Goal: Task Accomplishment & Management: Complete application form

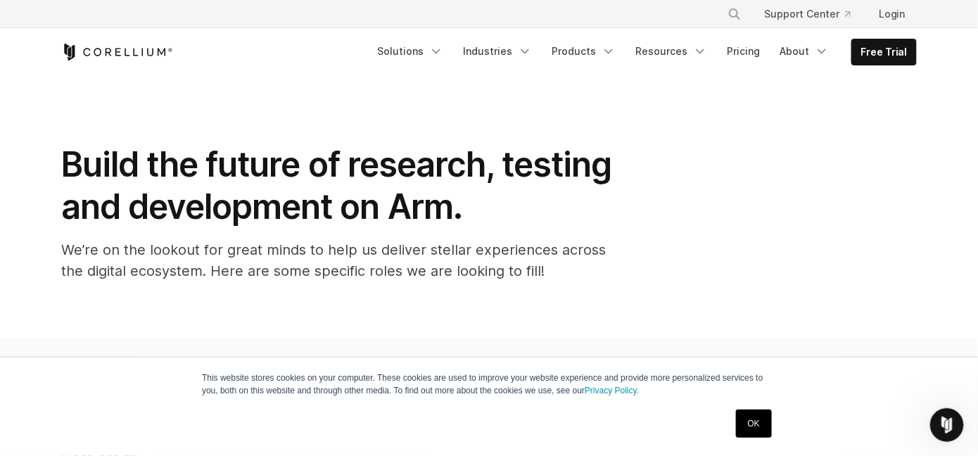
click at [125, 57] on icon "Corellium Home" at bounding box center [117, 52] width 112 height 17
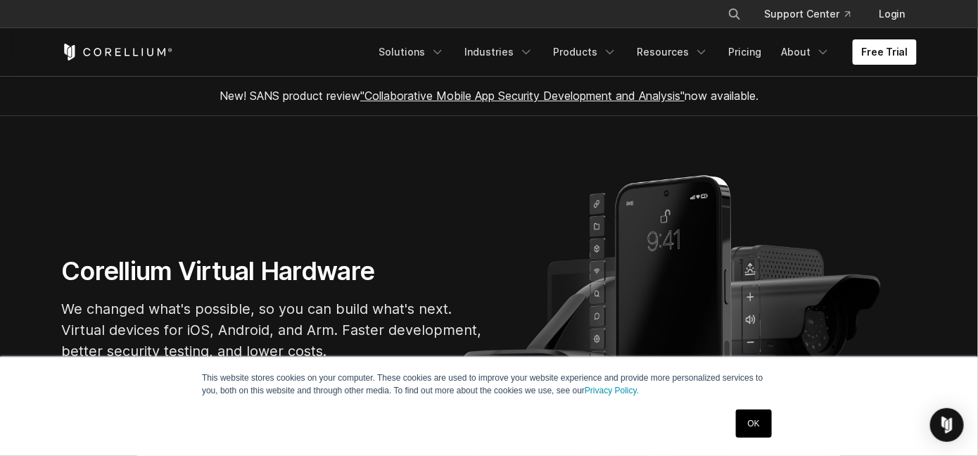
click at [747, 424] on link "OK" at bounding box center [754, 423] width 36 height 28
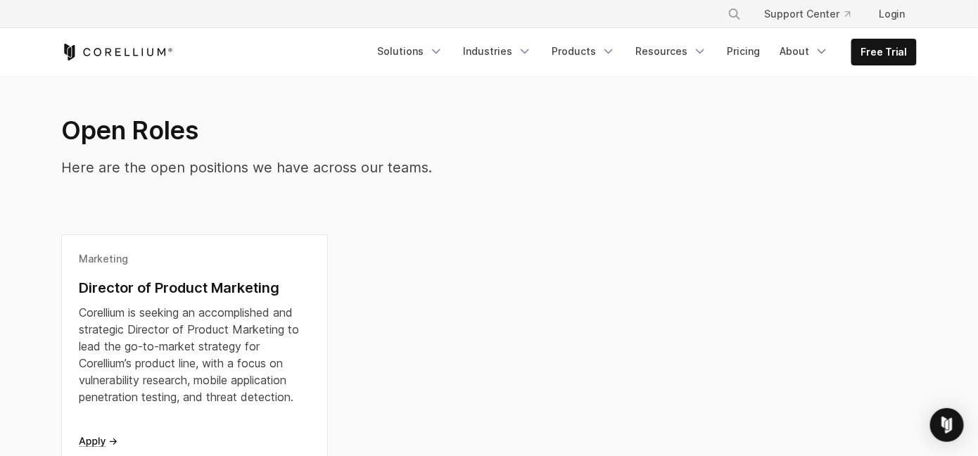
scroll to position [422, 0]
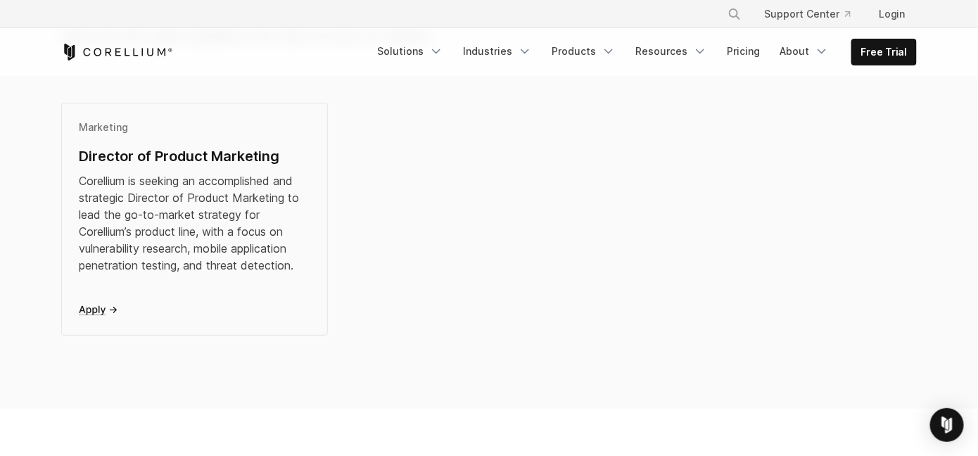
click at [148, 223] on div "Corellium is seeking an accomplished and strategic Director of Product Marketin…" at bounding box center [194, 222] width 231 height 101
